Goal: Task Accomplishment & Management: Complete application form

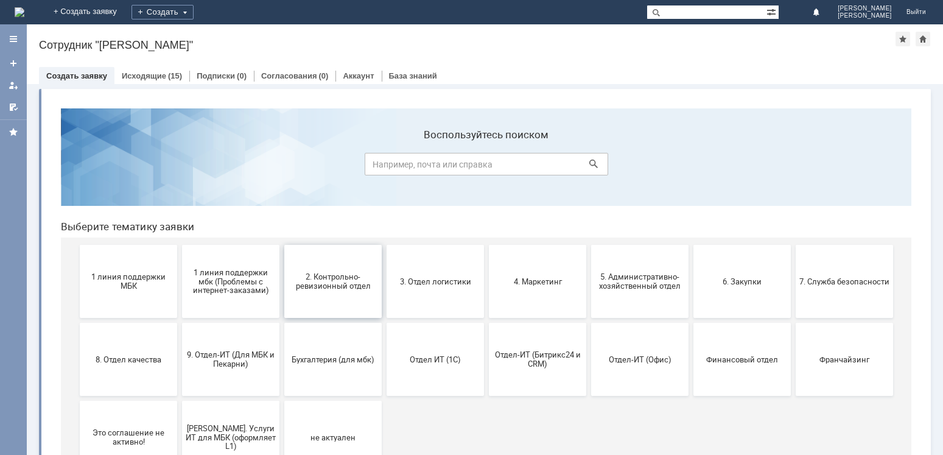
click at [346, 262] on button "2. Контрольно-ревизионный отдел" at bounding box center [332, 281] width 97 height 73
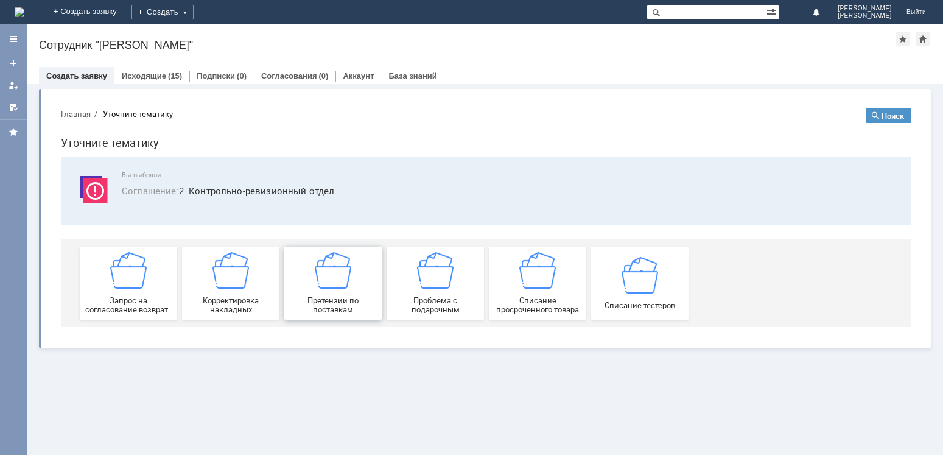
click at [320, 270] on img at bounding box center [333, 270] width 37 height 37
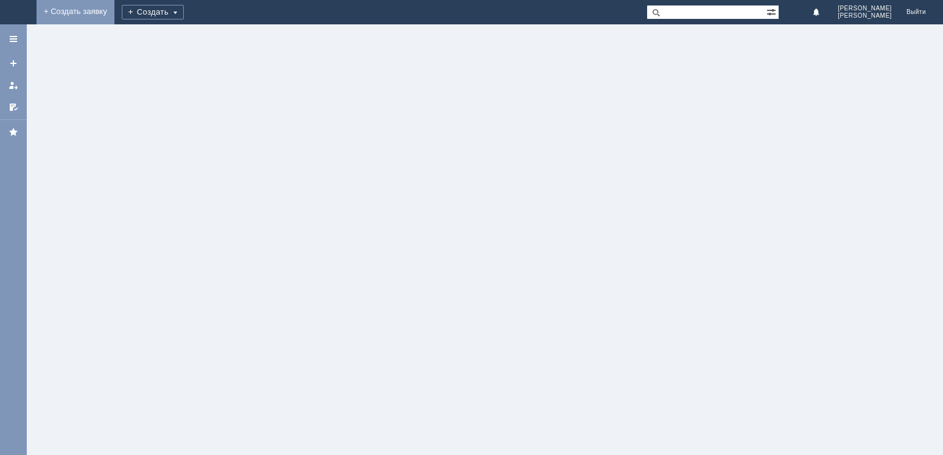
click at [114, 11] on link "+ Создать заявку" at bounding box center [76, 12] width 78 height 24
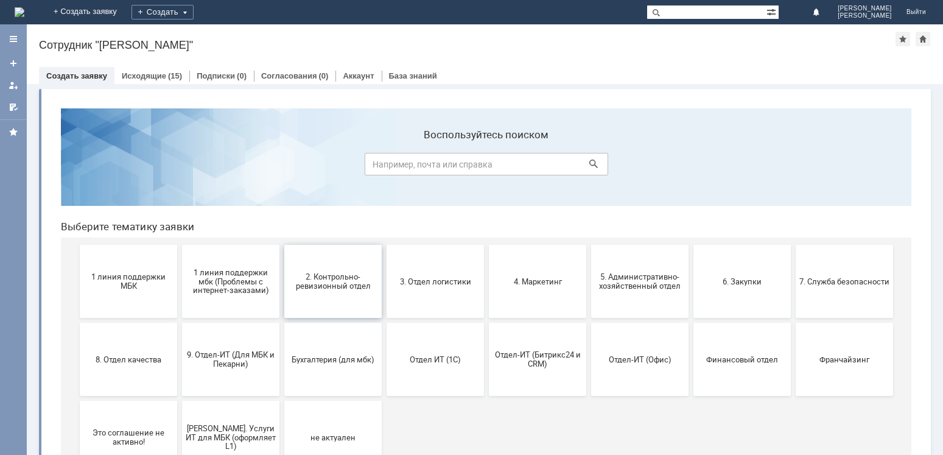
click at [323, 277] on span "2. Контрольно-ревизионный отдел" at bounding box center [333, 281] width 90 height 18
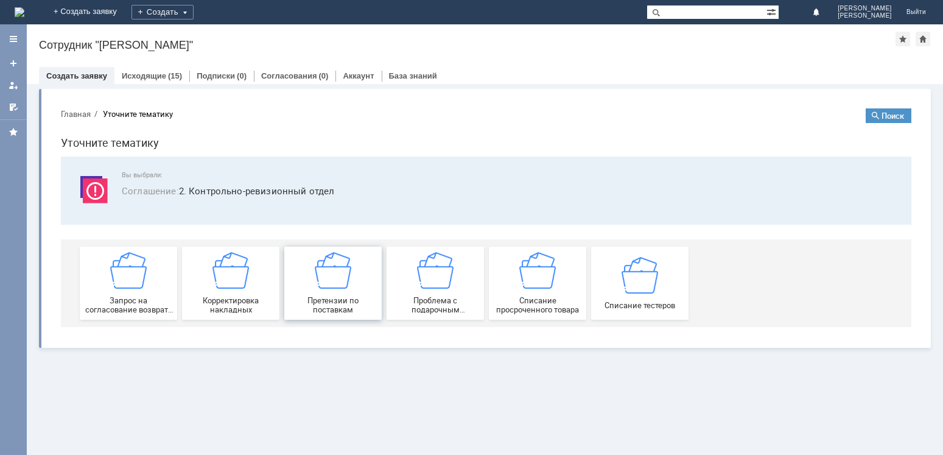
click at [342, 282] on img at bounding box center [333, 270] width 37 height 37
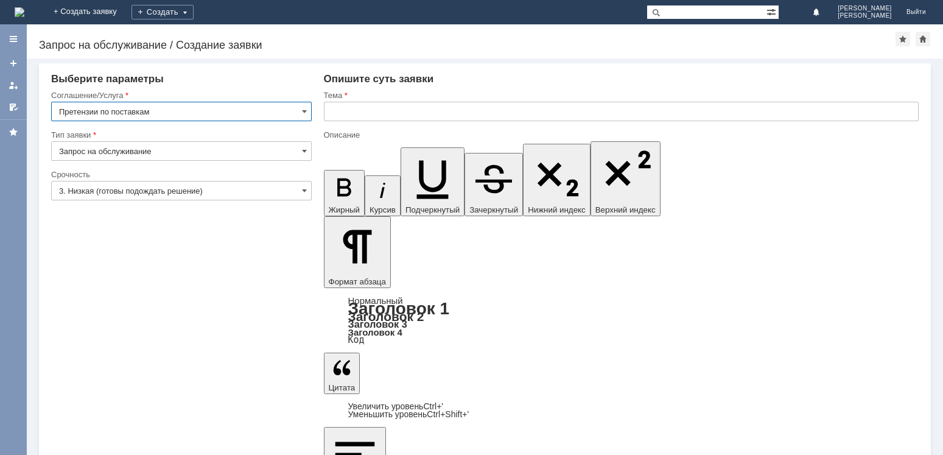
click at [300, 192] on input "3. Низкая (готовы подождать решение)" at bounding box center [181, 190] width 261 height 19
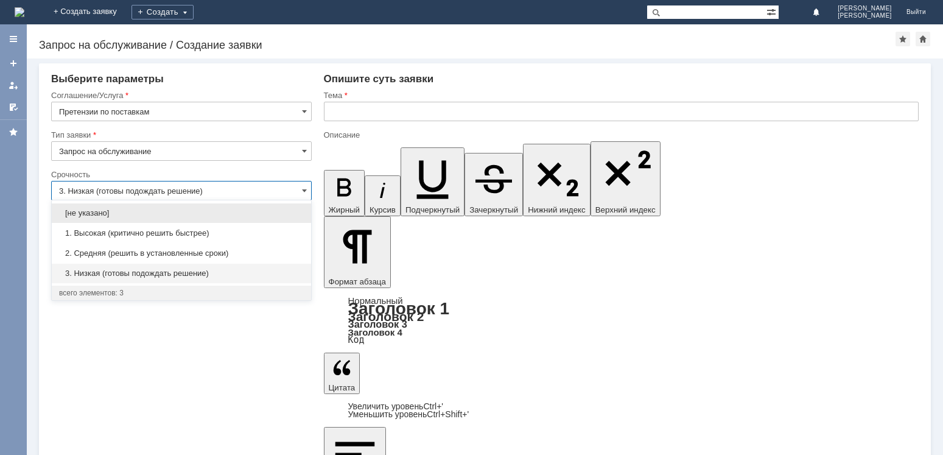
drag, startPoint x: 118, startPoint y: 248, endPoint x: 169, endPoint y: 230, distance: 54.9
click at [120, 248] on span "2. Средняя (решить в установленные сроки)" at bounding box center [181, 253] width 245 height 10
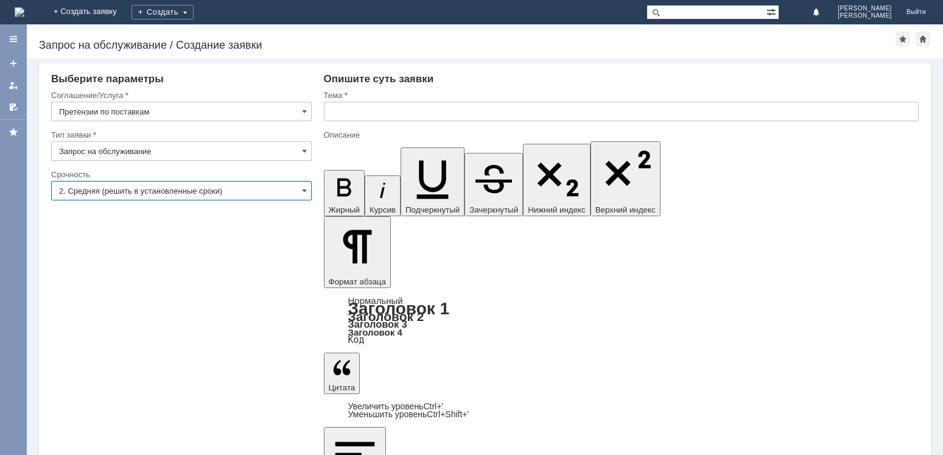
type input "2. Средняя (решить в установленные сроки)"
click at [373, 113] on input "text" at bounding box center [621, 111] width 595 height 19
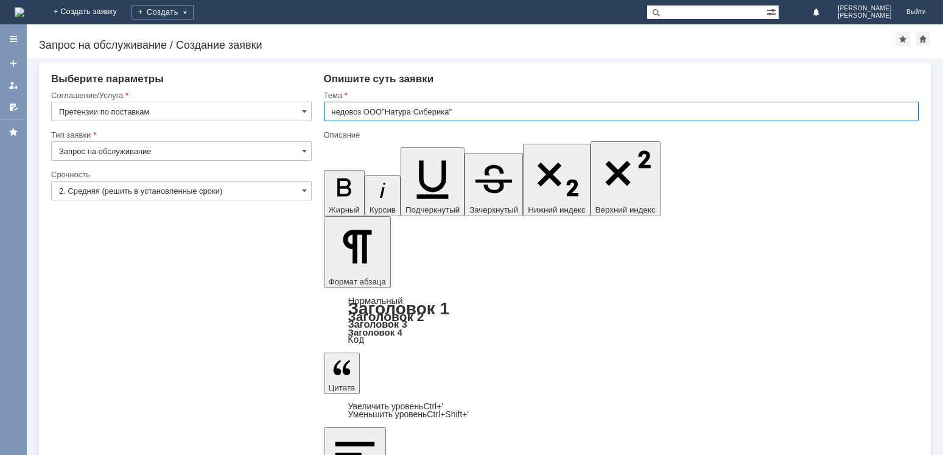
type input "недовоз ООО"Натура Сиберика""
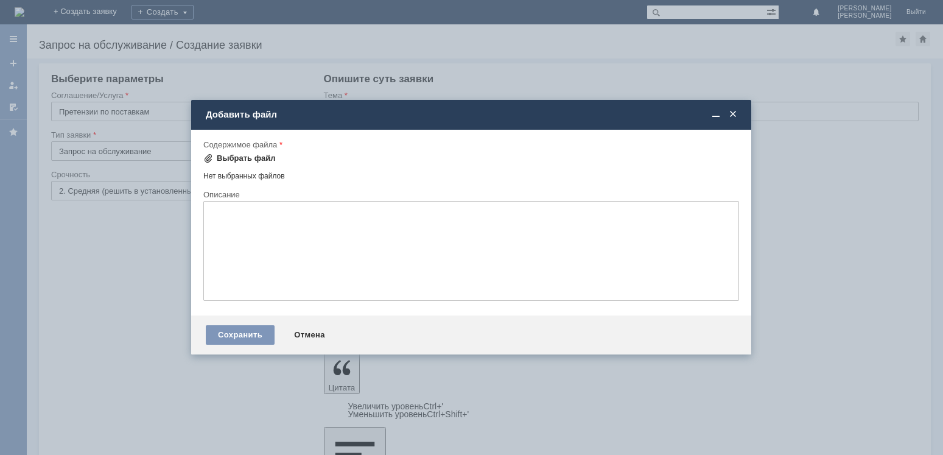
click at [228, 158] on div "Выбрать файл" at bounding box center [246, 158] width 59 height 10
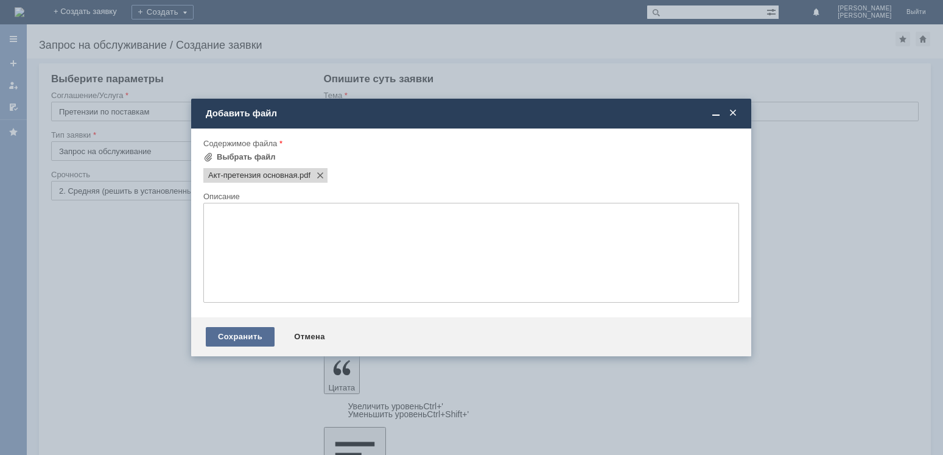
click at [234, 337] on div "Сохранить" at bounding box center [240, 336] width 69 height 19
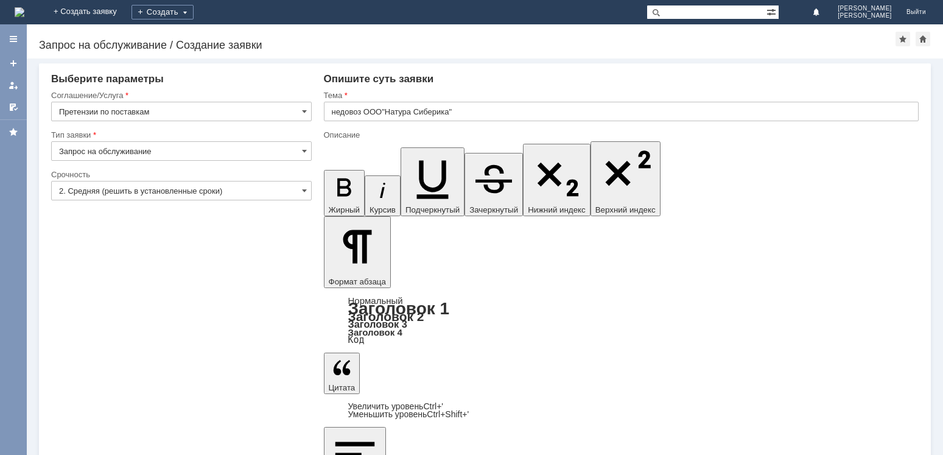
drag, startPoint x: 515, startPoint y: 3639, endPoint x: 496, endPoint y: 3647, distance: 20.5
drag, startPoint x: 639, startPoint y: 3643, endPoint x: 672, endPoint y: 3638, distance: 33.2
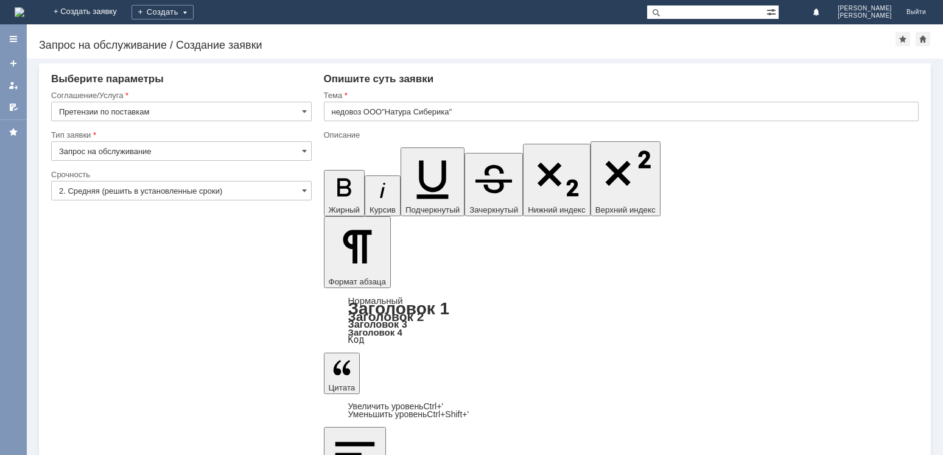
drag, startPoint x: 303, startPoint y: 190, endPoint x: 231, endPoint y: 220, distance: 77.8
click at [296, 193] on div "2. Средняя (решить в установленные сроки)" at bounding box center [181, 190] width 261 height 19
click at [305, 190] on span at bounding box center [304, 191] width 5 height 10
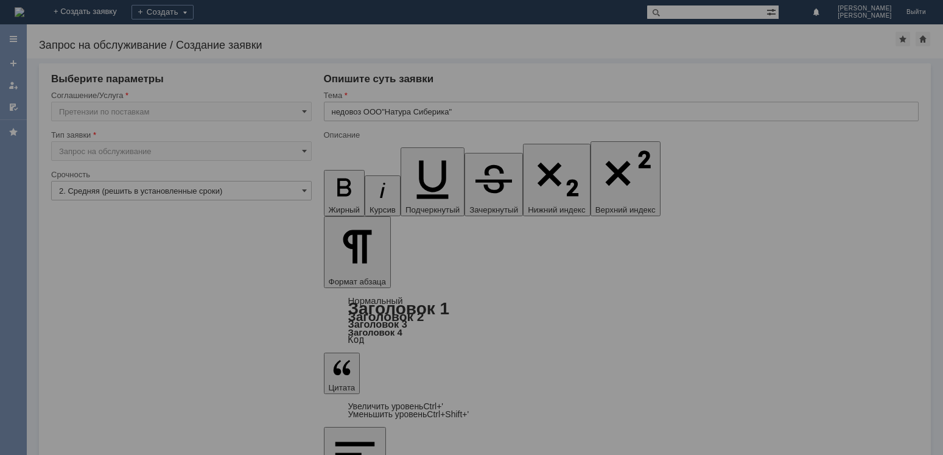
type input "2. Средняя (решить в установленные сроки)"
